Goal: Task Accomplishment & Management: Use online tool/utility

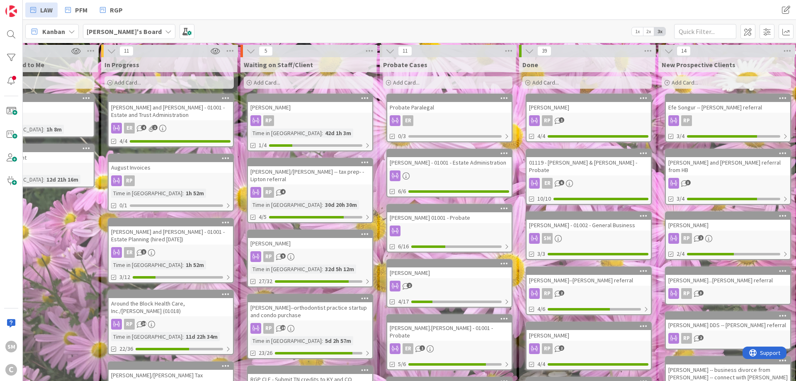
drag, startPoint x: 78, startPoint y: 234, endPoint x: 101, endPoint y: 231, distance: 22.6
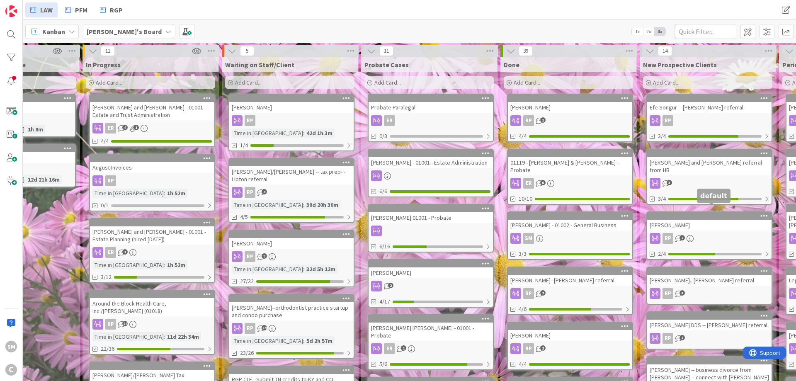
click at [677, 213] on div at bounding box center [711, 216] width 121 height 6
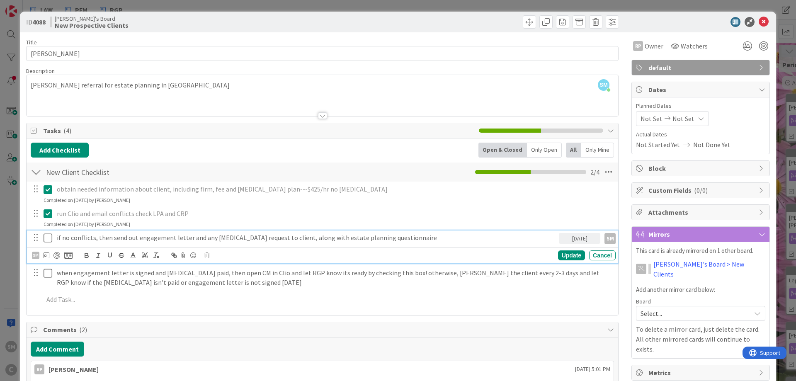
click at [50, 239] on icon at bounding box center [48, 238] width 9 height 10
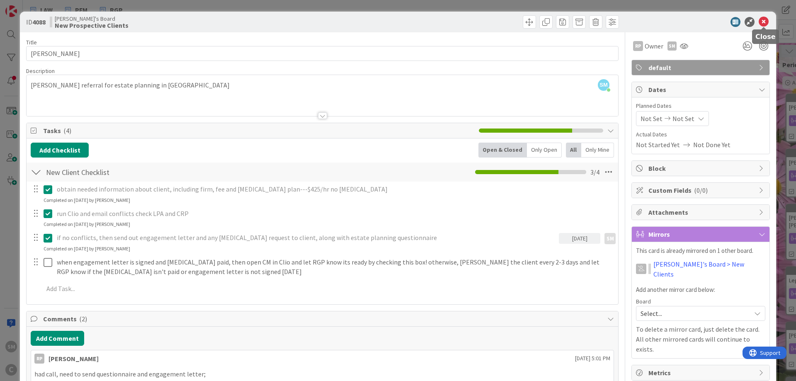
click at [761, 22] on icon at bounding box center [764, 22] width 10 height 10
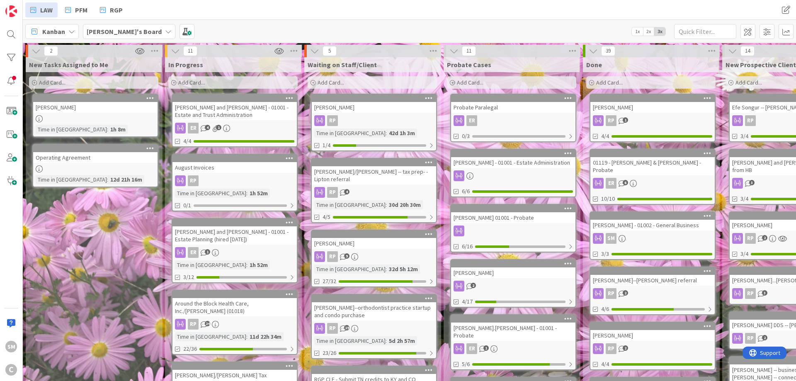
drag, startPoint x: 637, startPoint y: 167, endPoint x: 541, endPoint y: 166, distance: 96.6
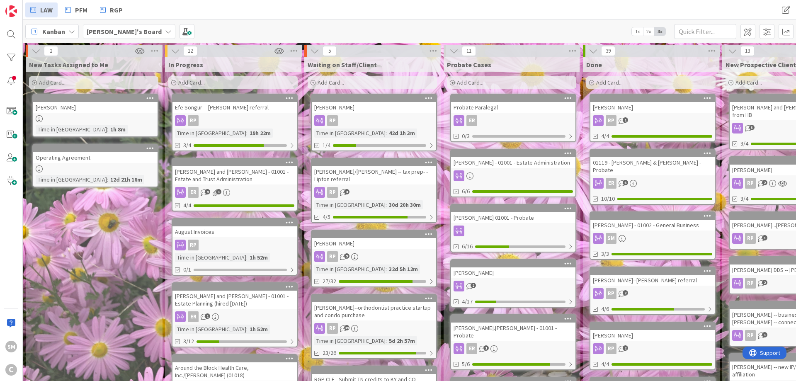
drag, startPoint x: 111, startPoint y: 249, endPoint x: -4, endPoint y: 247, distance: 114.9
click at [89, 107] on div "[PERSON_NAME]" at bounding box center [95, 107] width 124 height 11
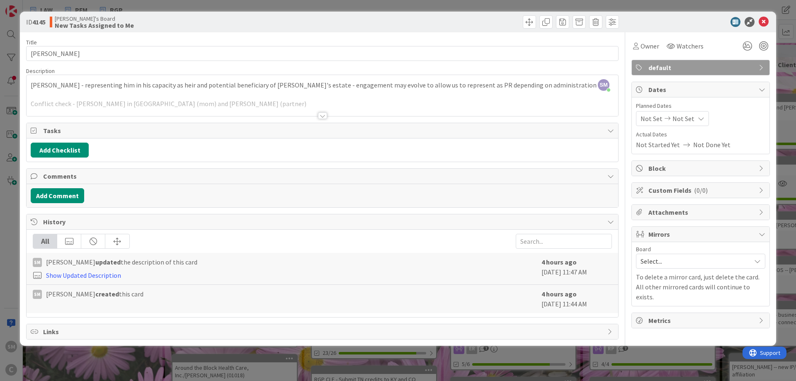
click at [323, 117] on div at bounding box center [322, 115] width 9 height 7
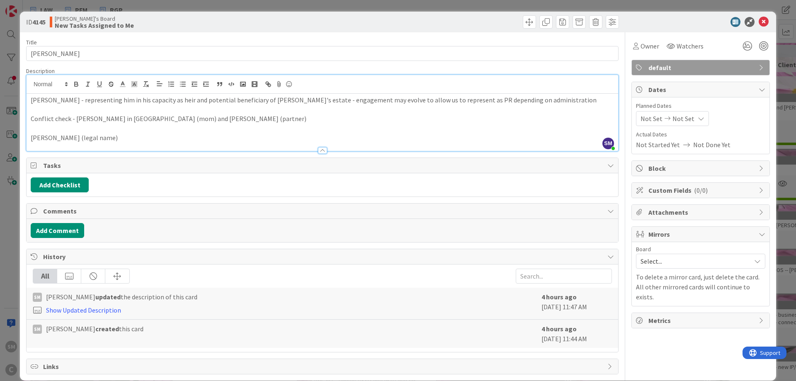
click at [98, 137] on p "[PERSON_NAME] (legal name)" at bounding box center [322, 138] width 583 height 10
click at [210, 133] on p "[PERSON_NAME] (legal name)" at bounding box center [322, 138] width 583 height 10
click at [277, 99] on p "[PERSON_NAME] - representing him in his capacity as heir and potential benefici…" at bounding box center [322, 100] width 583 height 10
click at [269, 118] on p "Conflict check - [PERSON_NAME] in [GEOGRAPHIC_DATA] (mom) and [PERSON_NAME] (pa…" at bounding box center [322, 119] width 583 height 10
click at [142, 141] on p "[PERSON_NAME] (legal name)" at bounding box center [322, 138] width 583 height 10
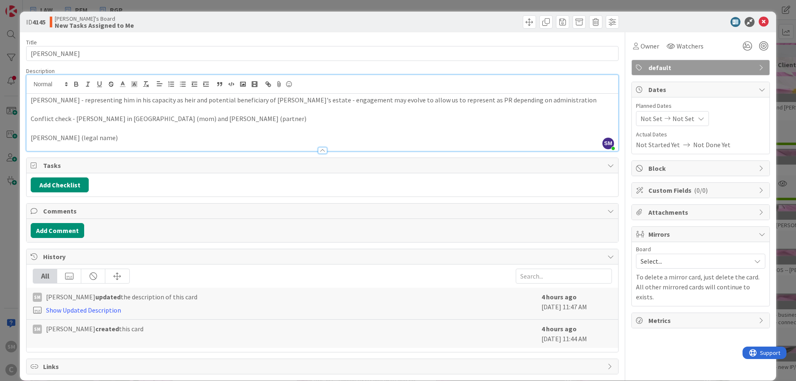
click at [275, 114] on p "Conflict check - [PERSON_NAME] in [GEOGRAPHIC_DATA] (mom) and [PERSON_NAME] (pa…" at bounding box center [322, 119] width 583 height 10
click at [391, 99] on p "[PERSON_NAME] - representing him in his capacity as heir and potential benefici…" at bounding box center [322, 100] width 583 height 10
click at [568, 100] on p "[PERSON_NAME] - representing him in his capacity as heir and potential benefici…" at bounding box center [322, 100] width 583 height 10
click at [201, 115] on p "Conflict check - [PERSON_NAME] in [GEOGRAPHIC_DATA] (mom) and [PERSON_NAME] (pa…" at bounding box center [322, 119] width 583 height 10
drag, startPoint x: 78, startPoint y: 103, endPoint x: 303, endPoint y: 97, distance: 224.8
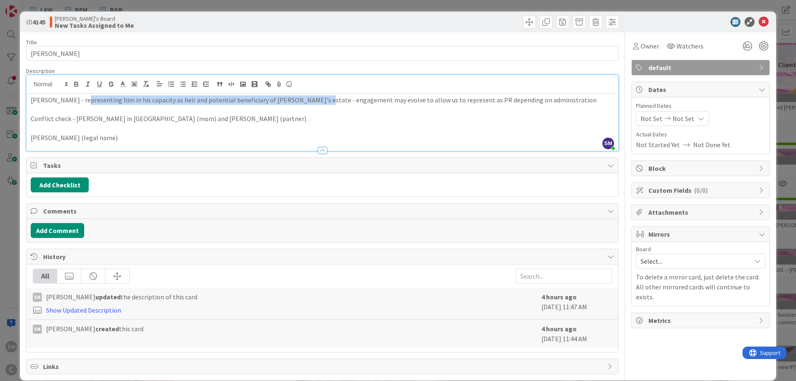
click at [303, 97] on p "[PERSON_NAME] - representing him in his capacity as heir and potential benefici…" at bounding box center [322, 100] width 583 height 10
click at [144, 102] on p "[PERSON_NAME] - representing him in his capacity as heir and potential benefici…" at bounding box center [322, 100] width 583 height 10
drag, startPoint x: 79, startPoint y: 104, endPoint x: 537, endPoint y: 101, distance: 457.7
click at [537, 101] on p "[PERSON_NAME] - representing him in his capacity as heir and potential benefici…" at bounding box center [322, 100] width 583 height 10
copy p "representing him in his capacity as heir and potential beneficiary of [PERSON_N…"
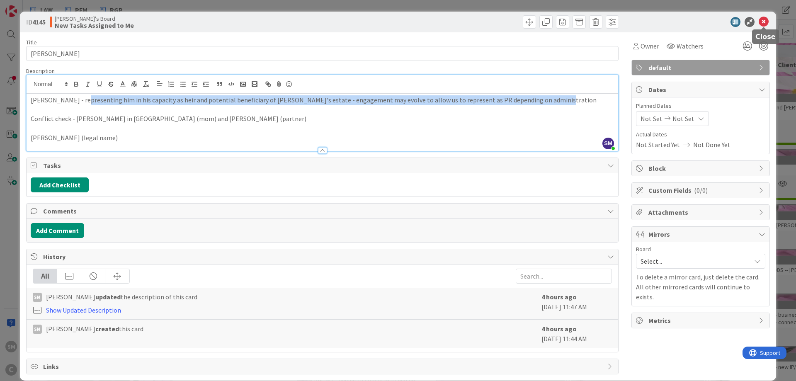
click at [765, 22] on icon at bounding box center [764, 22] width 10 height 10
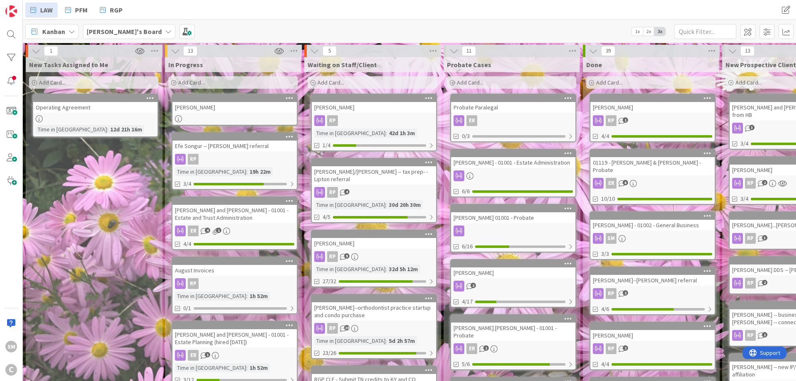
drag, startPoint x: 75, startPoint y: 173, endPoint x: 27, endPoint y: 161, distance: 50.0
